Goal: Information Seeking & Learning: Learn about a topic

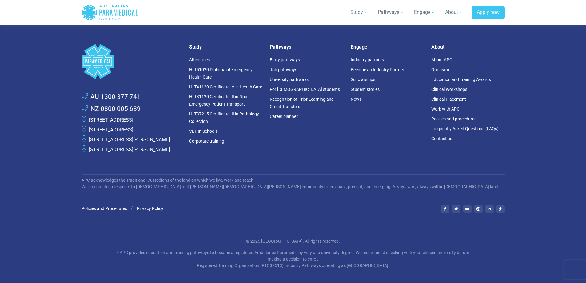
scroll to position [1711, 0]
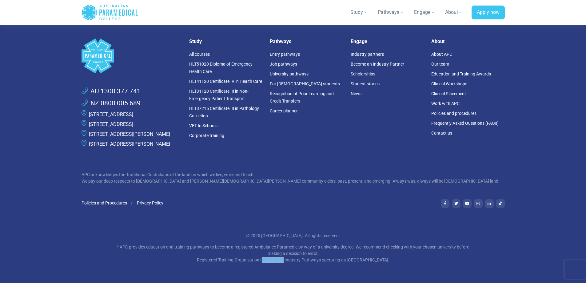
drag, startPoint x: 251, startPoint y: 259, endPoint x: 273, endPoint y: 261, distance: 21.7
click at [273, 261] on p "* APC provides education and training pathways to become a registered Ambulance…" at bounding box center [293, 252] width 360 height 19
copy p "(RTO32513"
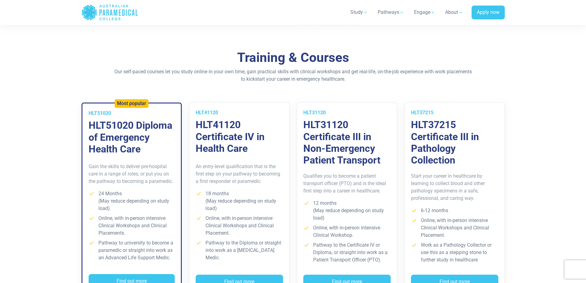
scroll to position [358, 0]
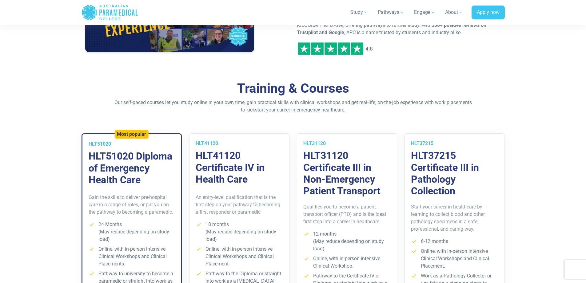
click at [127, 171] on h3 "HLT51020 Diploma of Emergency Health Care" at bounding box center [132, 167] width 86 height 35
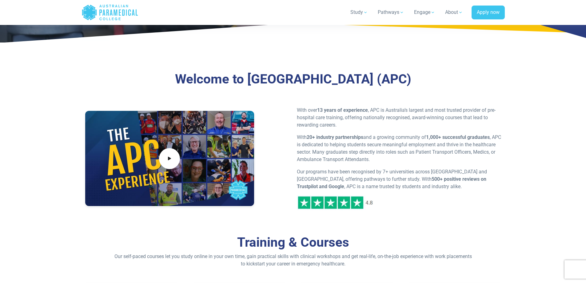
scroll to position [81, 0]
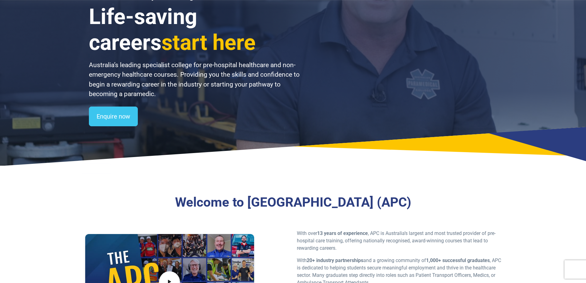
drag, startPoint x: 221, startPoint y: 201, endPoint x: 395, endPoint y: 199, distance: 174.3
click at [400, 203] on h3 "Welcome to Australian Paramedical College (APC)" at bounding box center [292, 202] width 353 height 16
copy h3 "Australian Paramedical College"
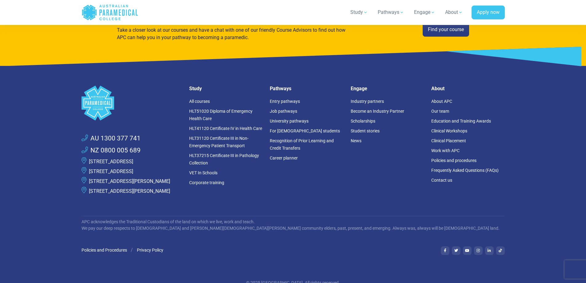
scroll to position [1711, 0]
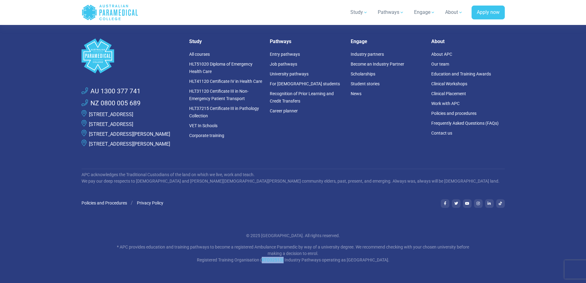
drag, startPoint x: 176, startPoint y: 98, endPoint x: 88, endPoint y: 98, distance: 87.6
click at [88, 109] on li "[STREET_ADDRESS]" at bounding box center [131, 114] width 100 height 10
copy link "[STREET_ADDRESS]"
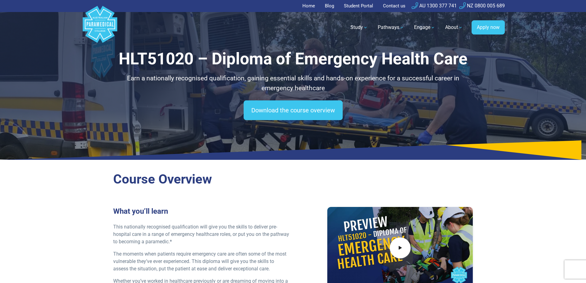
scroll to position [31, 0]
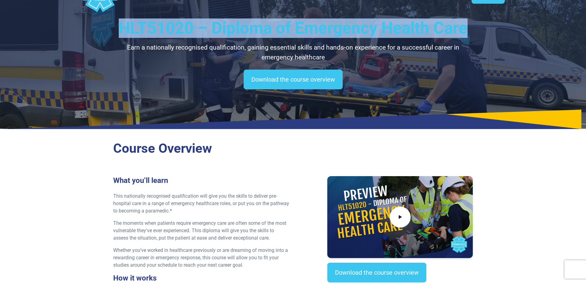
drag, startPoint x: 120, startPoint y: 26, endPoint x: 474, endPoint y: 28, distance: 353.8
click at [474, 28] on div "HLT51020 – Diploma of Emergency Health Care Earn a nationally recognised qualif…" at bounding box center [293, 48] width 430 height 159
copy h1 "HLT51020 – Diploma of Emergency Health Care"
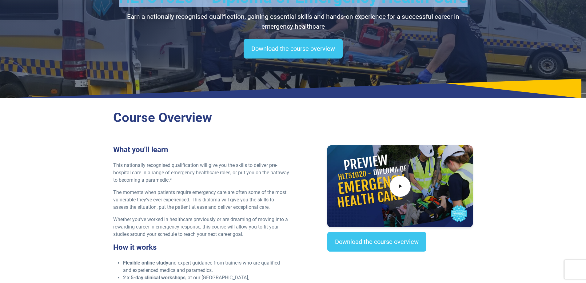
scroll to position [92, 0]
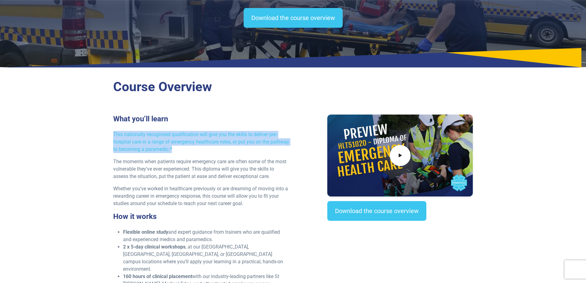
drag, startPoint x: 112, startPoint y: 130, endPoint x: 203, endPoint y: 151, distance: 94.2
click at [203, 151] on div "What you’ll learn This nationally recognised qualification will give you the sk…" at bounding box center [201, 233] width 184 height 239
copy p "This nationally recognised qualification will give you the skills to deliver pr…"
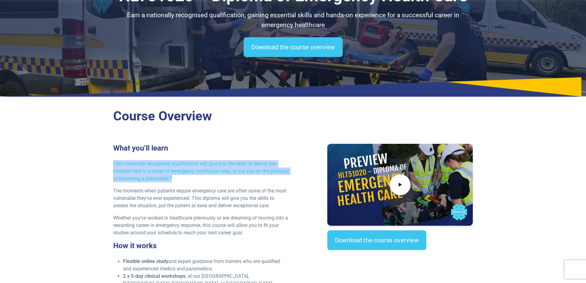
scroll to position [0, 0]
